Goal: Navigation & Orientation: Go to known website

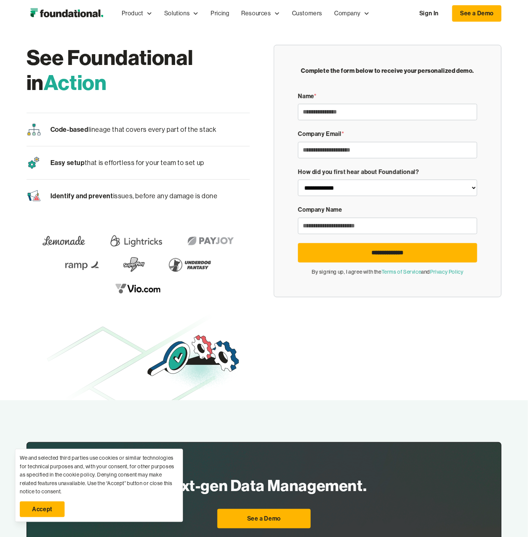
click at [66, 11] on img "home" at bounding box center [67, 13] width 80 height 15
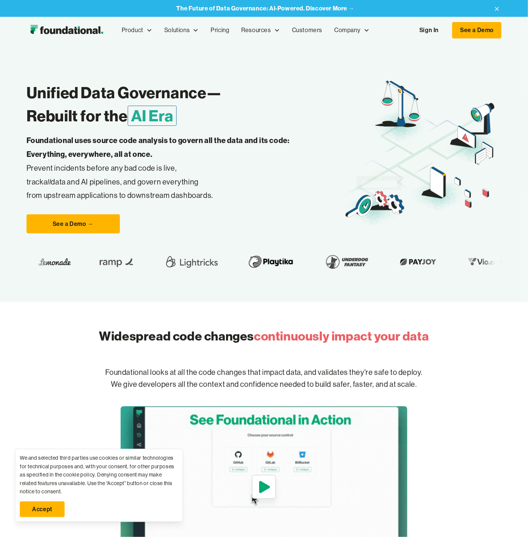
click at [40, 505] on link "Accept" at bounding box center [42, 510] width 45 height 16
